Goal: Task Accomplishment & Management: Manage account settings

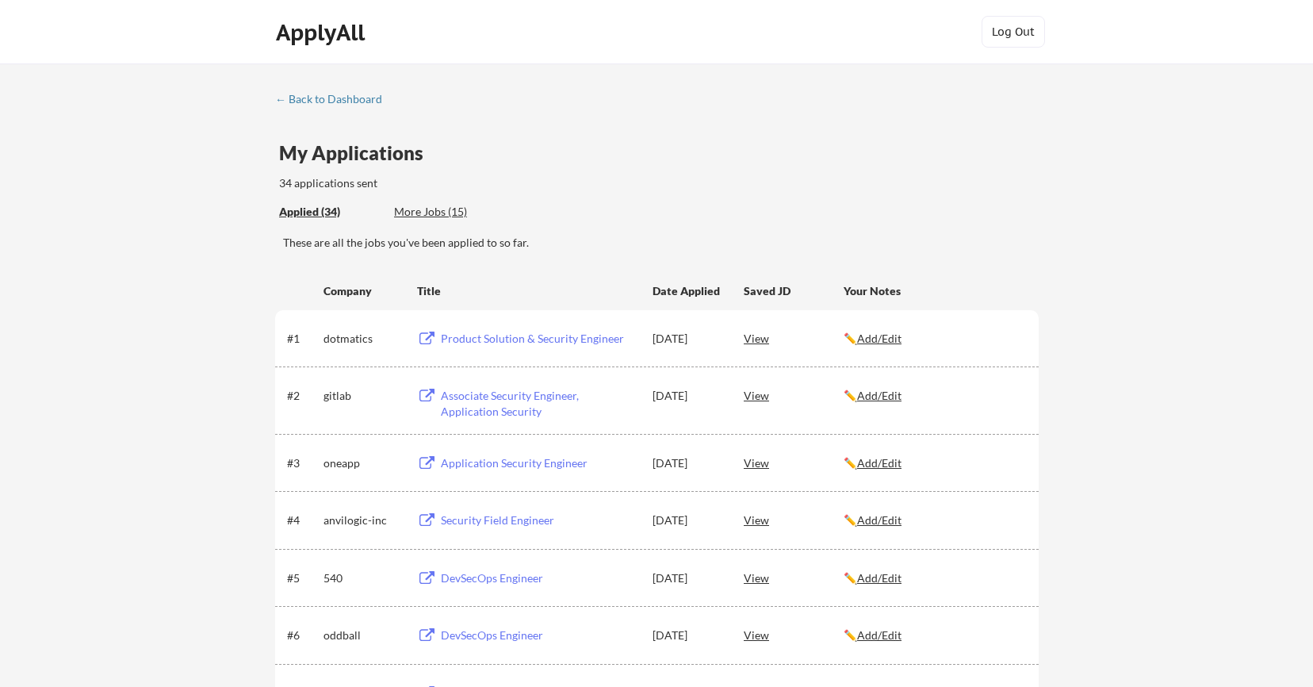
click at [447, 213] on div "More Jobs (15)" at bounding box center [452, 212] width 117 height 16
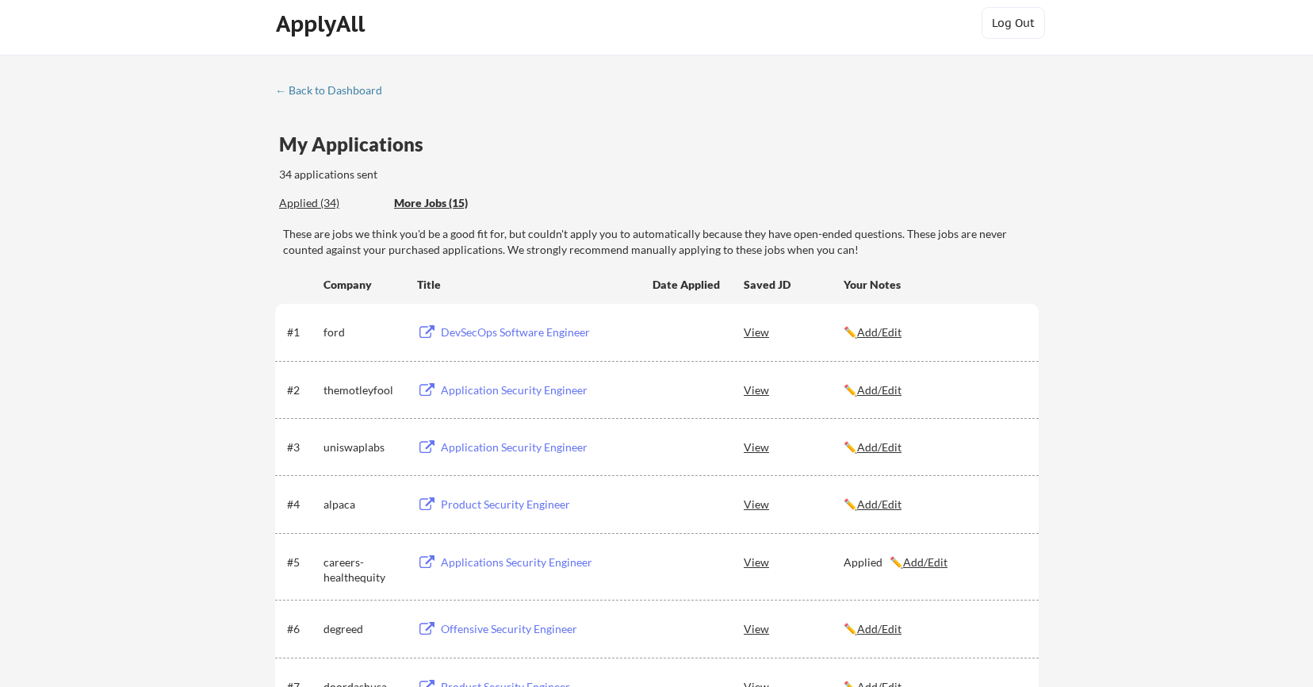
scroll to position [10, 0]
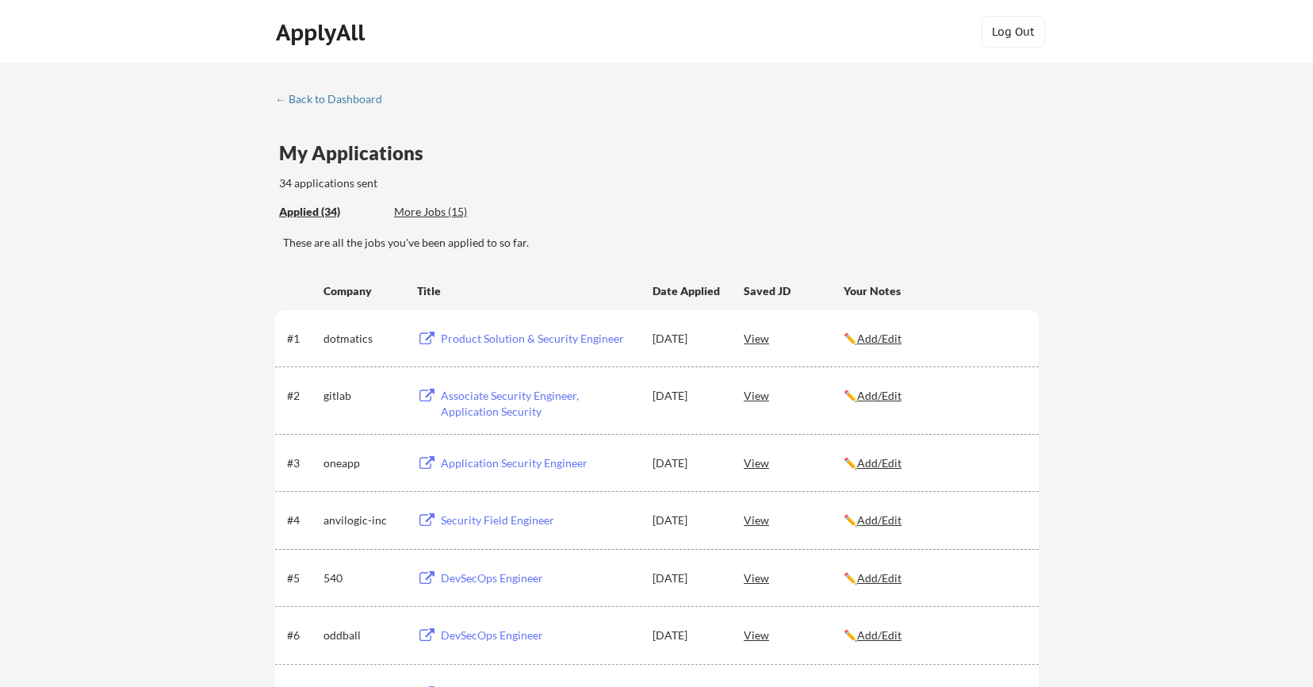
click at [441, 214] on div "More Jobs (15)" at bounding box center [452, 212] width 117 height 16
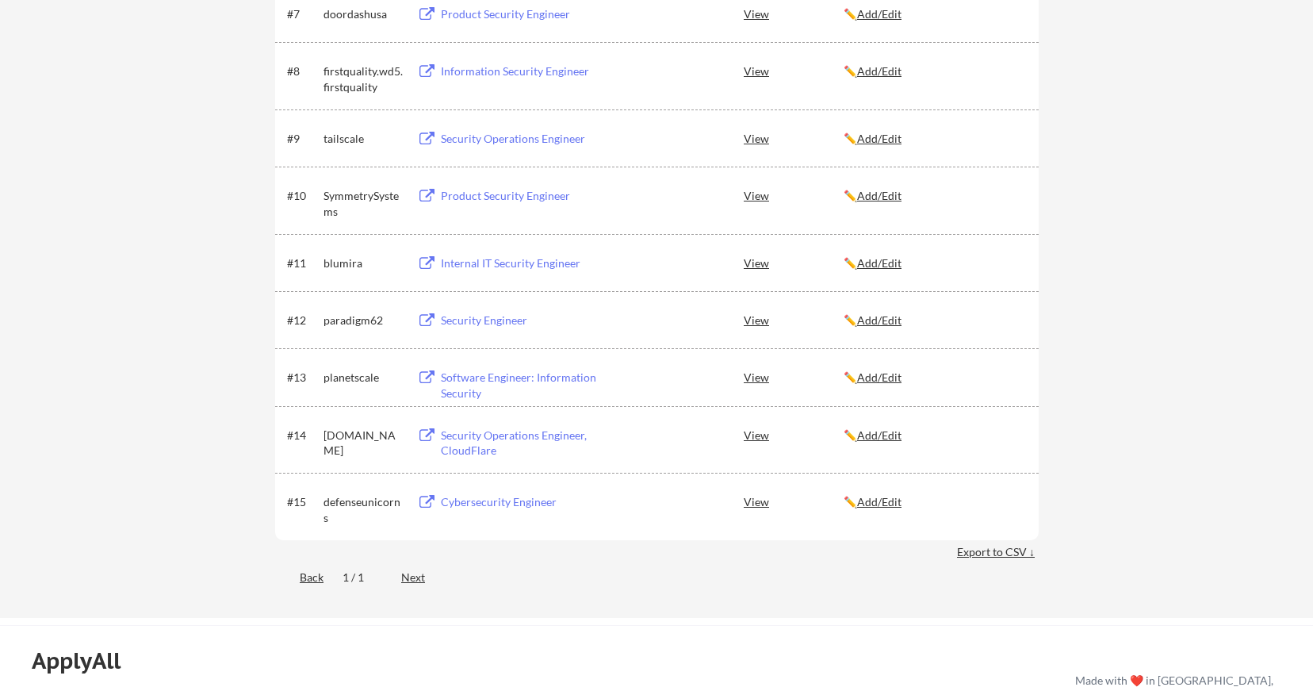
scroll to position [683, 0]
